Goal: Task Accomplishment & Management: Use online tool/utility

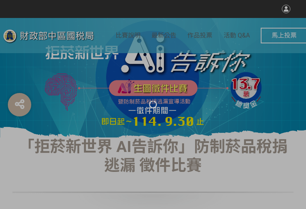
select select "vote"
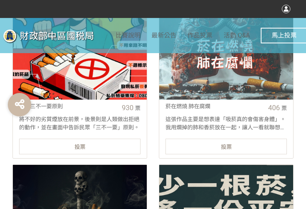
scroll to position [352, 0]
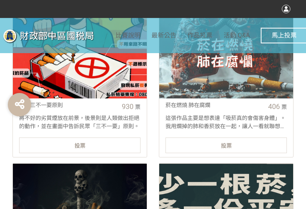
click at [113, 142] on div "投票" at bounding box center [80, 146] width 122 height 16
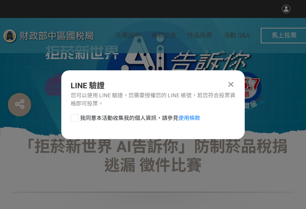
scroll to position [0, 0]
click at [75, 121] on div at bounding box center [75, 118] width 8 height 8
checkbox input "true"
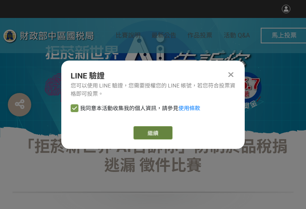
click at [166, 135] on button "繼續" at bounding box center [153, 132] width 39 height 13
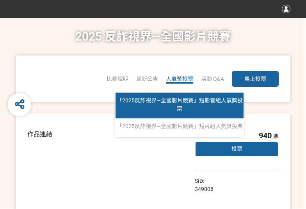
click at [185, 107] on link "「2025反詐視界—全國影片競賽」短影音組人氣獎投票" at bounding box center [180, 106] width 128 height 26
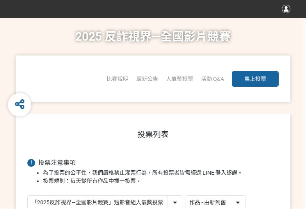
click at [231, 201] on select "作品 - 由新到舊 作品 - 由舊到新 票數 - 由多到少 票數 - 由少到多" at bounding box center [216, 203] width 60 height 14
select select "vote"
click at [186, 196] on select "作品 - 由新到舊 作品 - 由舊到新 票數 - 由多到少 票數 - 由少到多" at bounding box center [216, 203] width 60 height 14
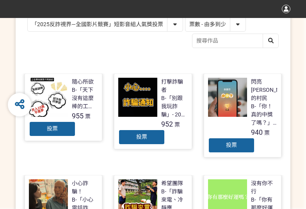
scroll to position [195, 0]
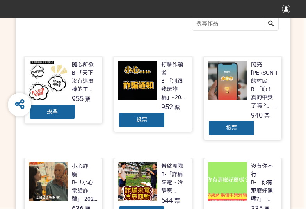
click at [50, 109] on span "投票" at bounding box center [52, 111] width 11 height 6
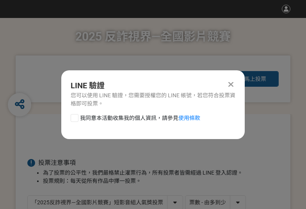
click at [79, 119] on label "我同意本活動收集我的個人資訊，請參見 使用條款" at bounding box center [136, 118] width 130 height 8
click at [76, 119] on input "我同意本活動收集我的個人資訊，請參見 使用條款" at bounding box center [73, 117] width 5 height 5
checkbox input "false"
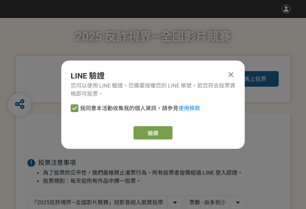
click at [147, 124] on div "LINE 驗證 您可以使用 LINE 驗證，您需要授權您的 LINE 帳號，若您符合投票資格即可投票。 我同意本活動收集我的個人資訊，請參見 使用條款 繼續" at bounding box center [153, 105] width 184 height 88
click at [150, 136] on button "繼續" at bounding box center [153, 132] width 39 height 13
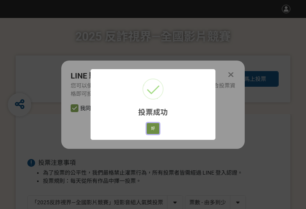
click at [148, 129] on button "好" at bounding box center [153, 128] width 13 height 11
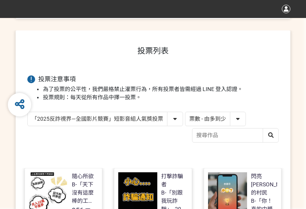
scroll to position [138, 0]
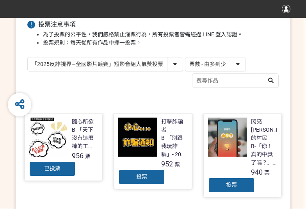
click at [149, 61] on select "「2025反詐視界—全國影片競賽」短影音組人氣獎投票 「2025反詐視界—全國影片競賽」短片組人氣獎投票" at bounding box center [105, 64] width 155 height 14
select select "13146"
click at [28, 57] on select "「2025反詐視界—全國影片競賽」短影音組人氣獎投票 「2025反詐視界—全國影片競賽」短片組人氣獎投票" at bounding box center [105, 64] width 155 height 14
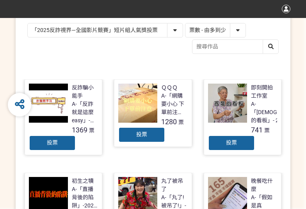
scroll to position [195, 0]
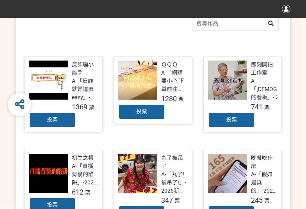
click at [61, 118] on div "投票" at bounding box center [52, 120] width 47 height 16
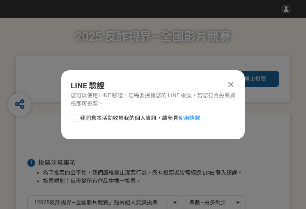
scroll to position [0, 0]
click at [77, 119] on div at bounding box center [75, 118] width 8 height 8
checkbox input "true"
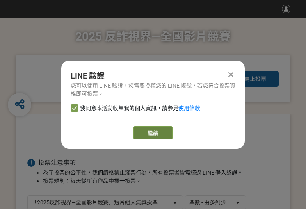
click at [161, 127] on link "繼續" at bounding box center [153, 132] width 39 height 13
